Goal: Transaction & Acquisition: Subscribe to service/newsletter

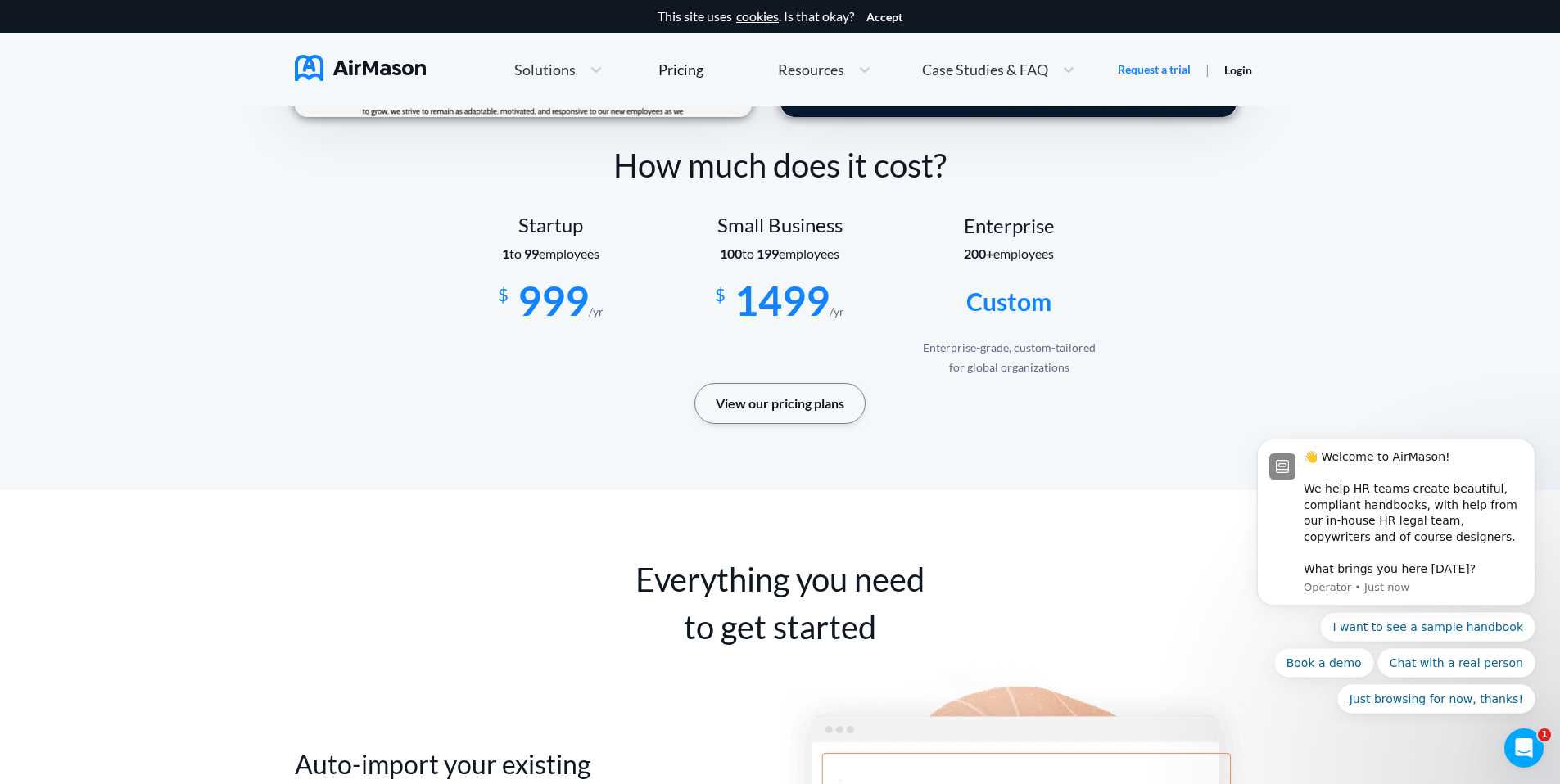
scroll to position [2635, 0]
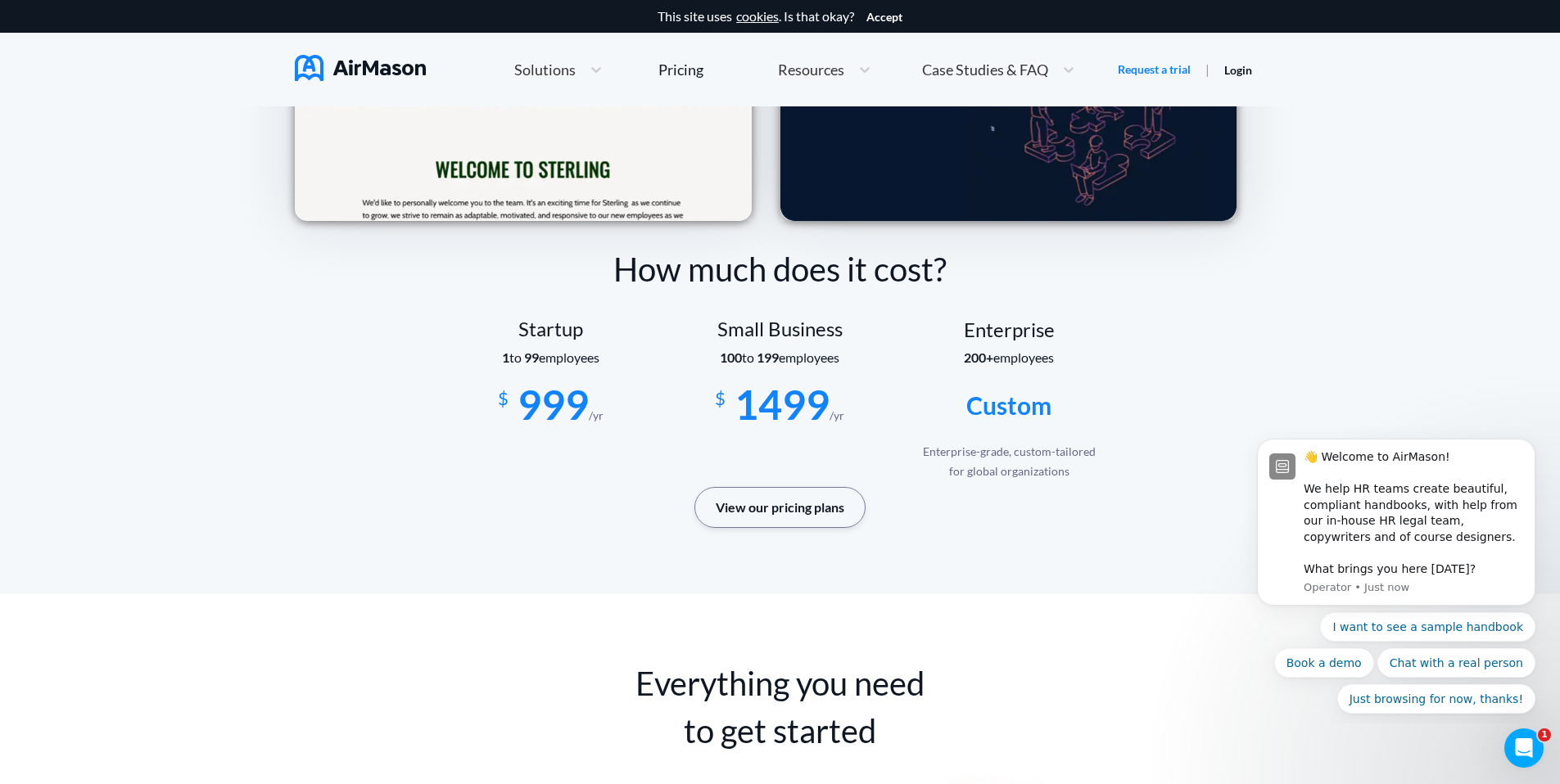
click at [774, 504] on button "View our pricing plans" at bounding box center [779, 507] width 171 height 41
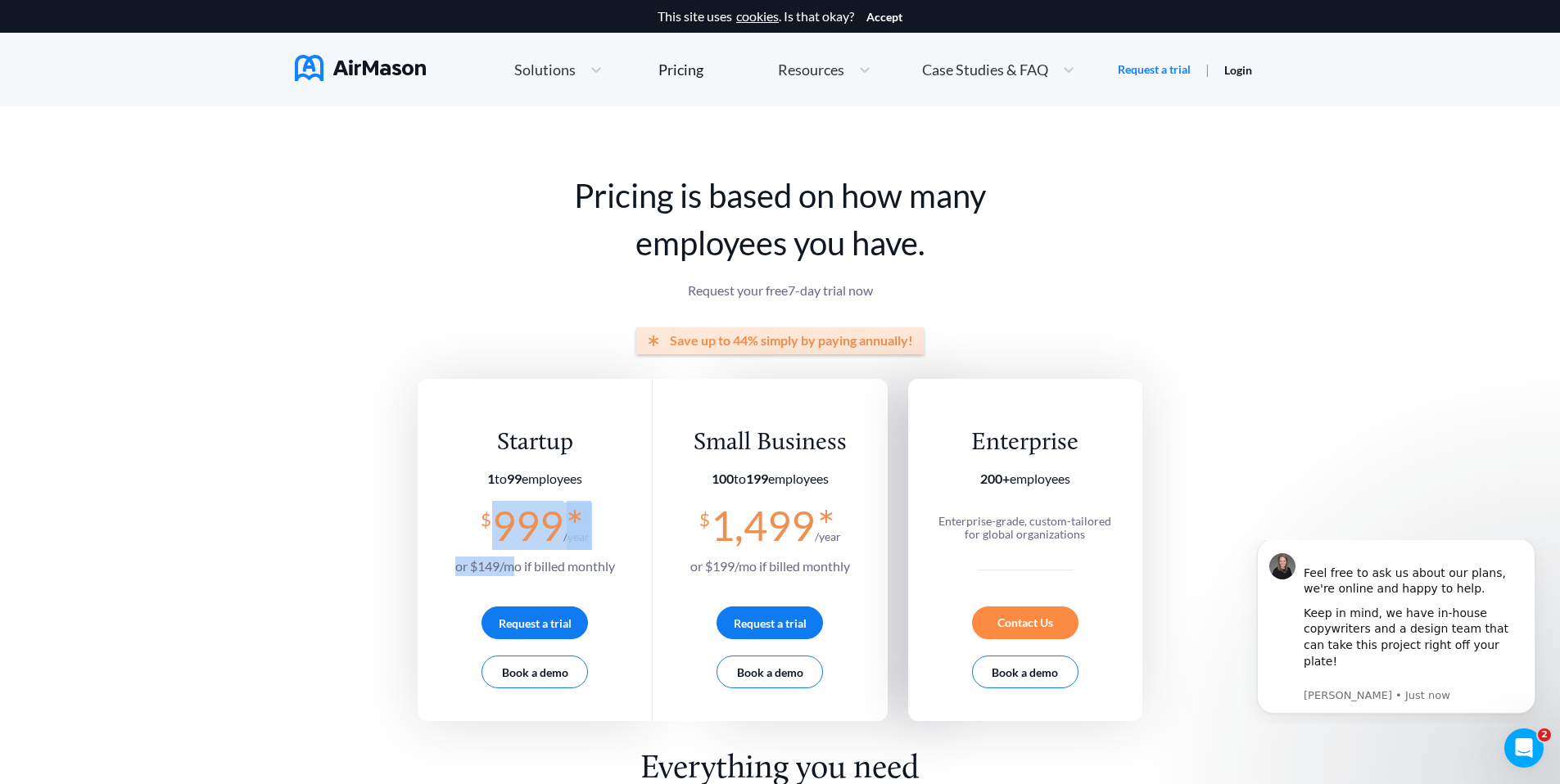
drag, startPoint x: 504, startPoint y: 566, endPoint x: 470, endPoint y: 506, distance: 69.0
click at [470, 506] on section "$ 999 * /year or $ 149 /mo if billed monthly" at bounding box center [535, 540] width 160 height 74
click at [628, 506] on div "Startup 1 to 99 employees $ 999 * /year or $ 149 /mo if billed monthly Request …" at bounding box center [534, 550] width 235 height 342
drag, startPoint x: 508, startPoint y: 567, endPoint x: 465, endPoint y: 506, distance: 74.6
click at [465, 506] on section "$ 999 * /year or $ 149 /mo if billed monthly" at bounding box center [535, 540] width 160 height 74
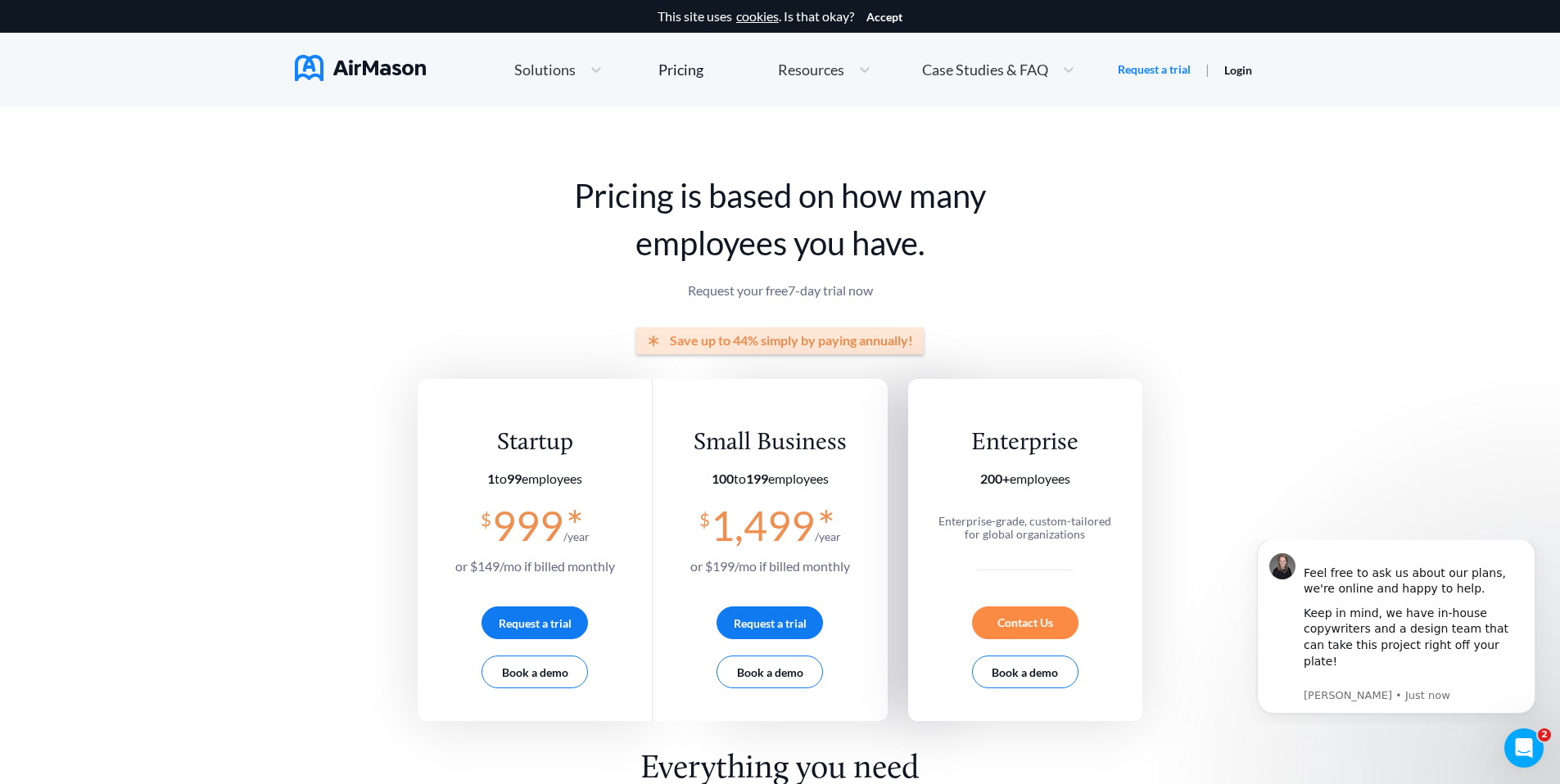
drag, startPoint x: 409, startPoint y: 199, endPoint x: 377, endPoint y: 150, distance: 58.5
click at [683, 66] on div "Pricing" at bounding box center [682, 70] width 45 height 15
